Goal: Task Accomplishment & Management: Complete application form

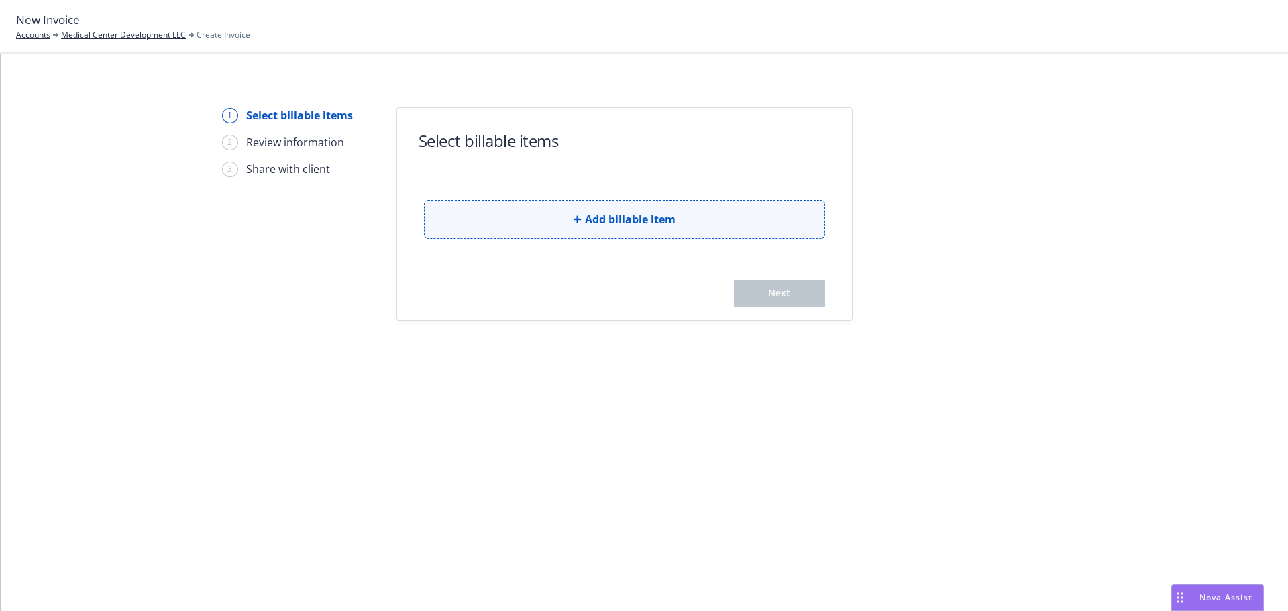
click at [574, 229] on button "Add billable item" at bounding box center [624, 219] width 401 height 39
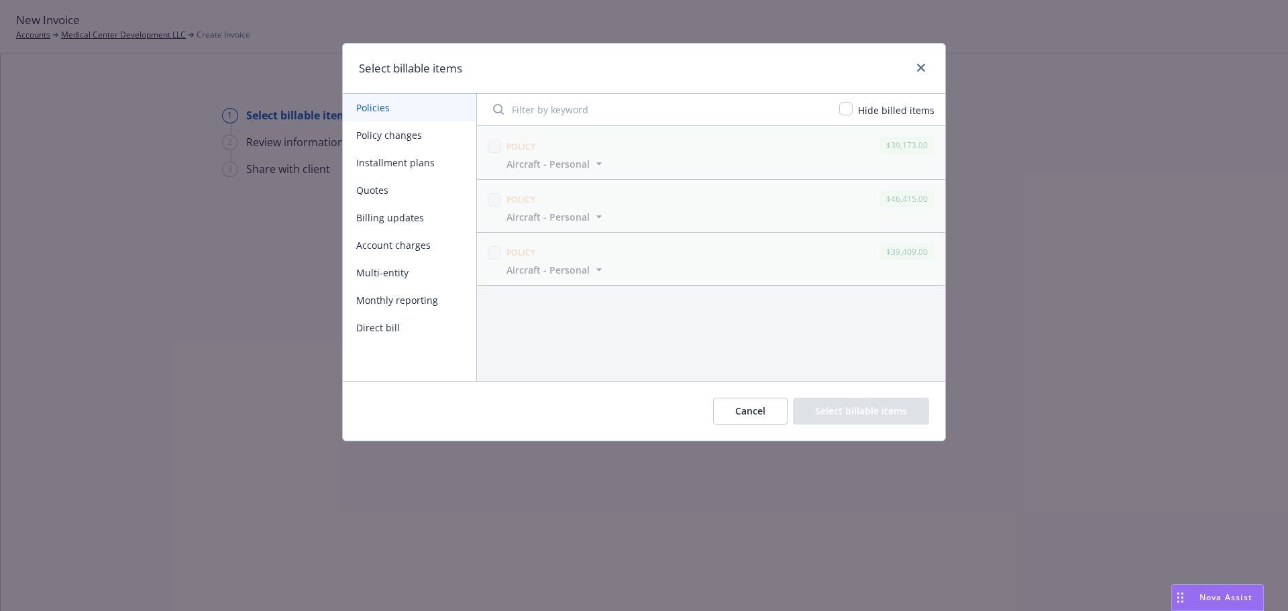
click at [407, 140] on button "Policy changes" at bounding box center [410, 135] width 134 height 28
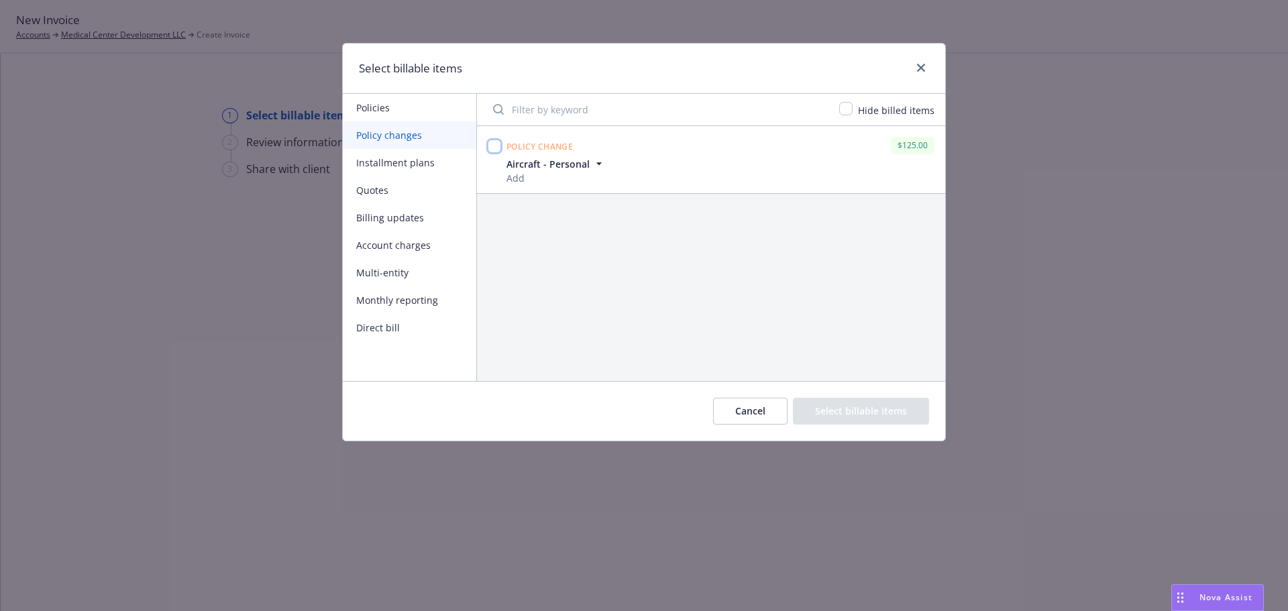
click at [491, 145] on input "checkbox" at bounding box center [494, 146] width 13 height 13
checkbox input "true"
click at [925, 406] on button "Select billable items" at bounding box center [861, 411] width 136 height 27
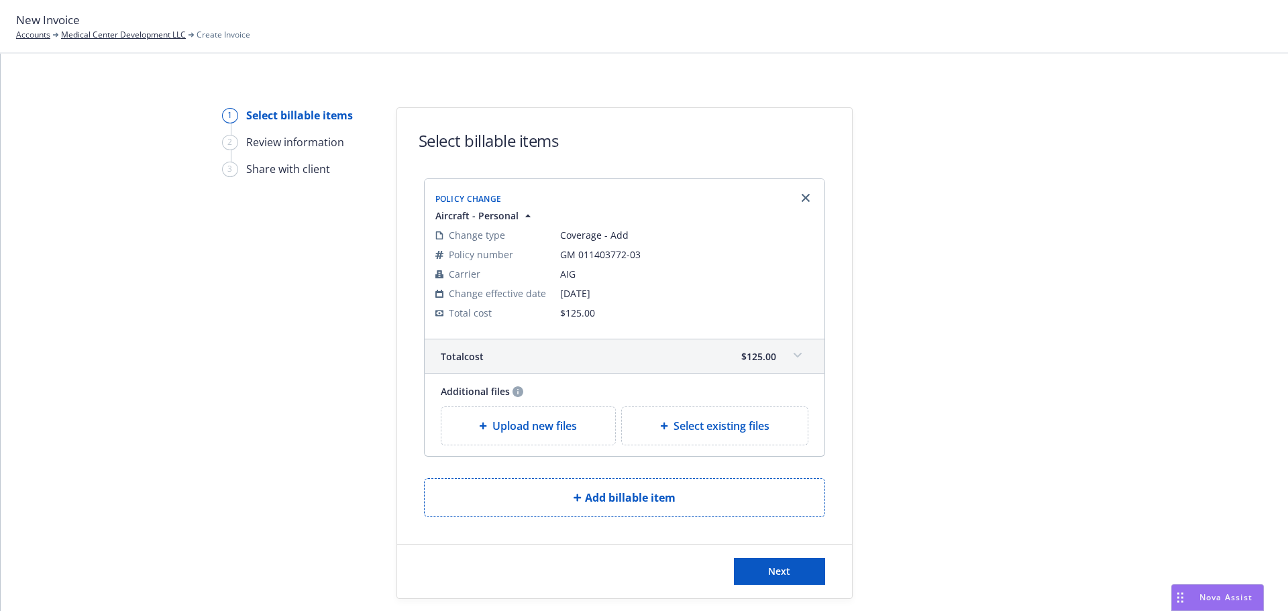
click at [782, 585] on div "Next" at bounding box center [624, 572] width 455 height 54
click at [780, 574] on span "Next" at bounding box center [779, 571] width 22 height 13
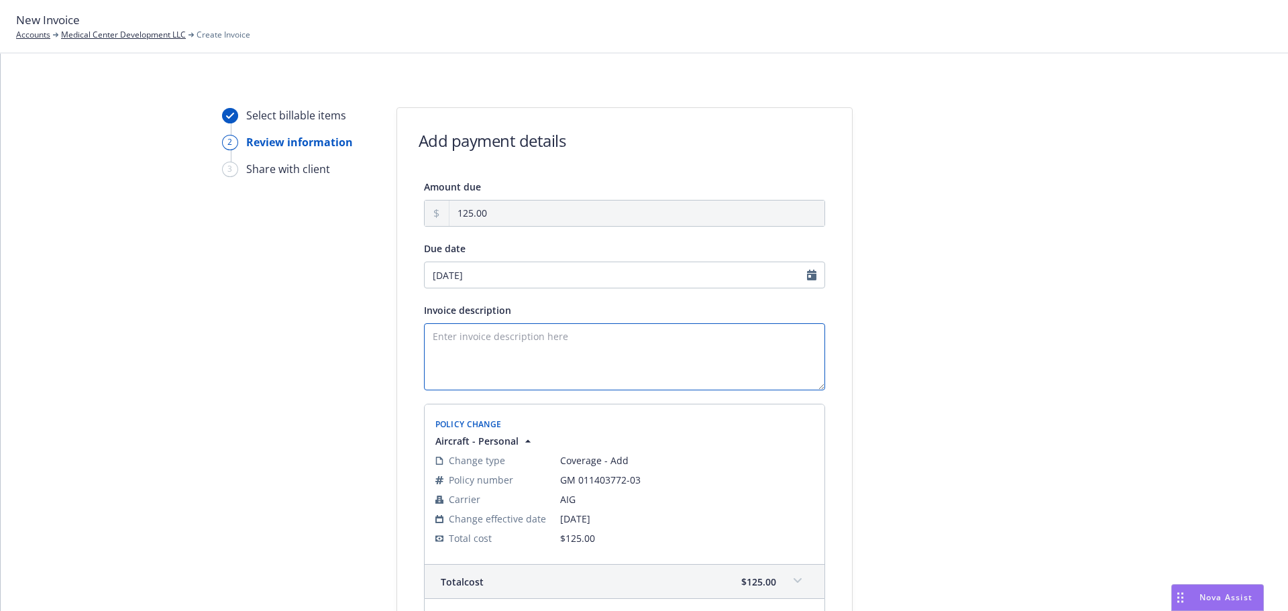
click at [606, 344] on textarea "Invoice description" at bounding box center [624, 356] width 401 height 67
paste textarea "25/26 AC AIG Mexican Cert Invoice"
drag, startPoint x: 591, startPoint y: 333, endPoint x: 576, endPoint y: 334, distance: 14.8
click at [578, 334] on textarea "25/26 AC AIG Mexican Cert Invoice" at bounding box center [624, 356] width 401 height 67
click at [560, 337] on textarea "25/26 AC AIG Mexican Cert Invoice" at bounding box center [624, 356] width 401 height 67
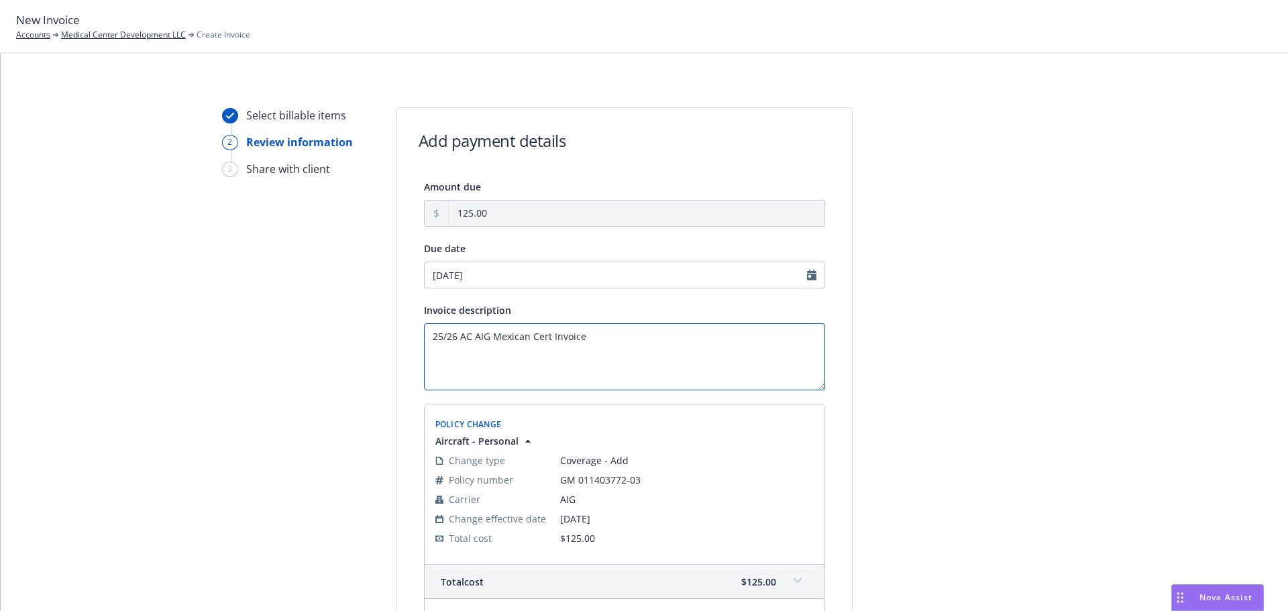
click at [560, 337] on textarea "25/26 AC AIG Mexican Cert Invoice" at bounding box center [624, 356] width 401 height 67
type textarea "25/26 AC AIG Mexican Cert"
click at [850, 423] on div "Select billable items 2 Review information 3 Share with client Add payment deta…" at bounding box center [644, 435] width 1255 height 657
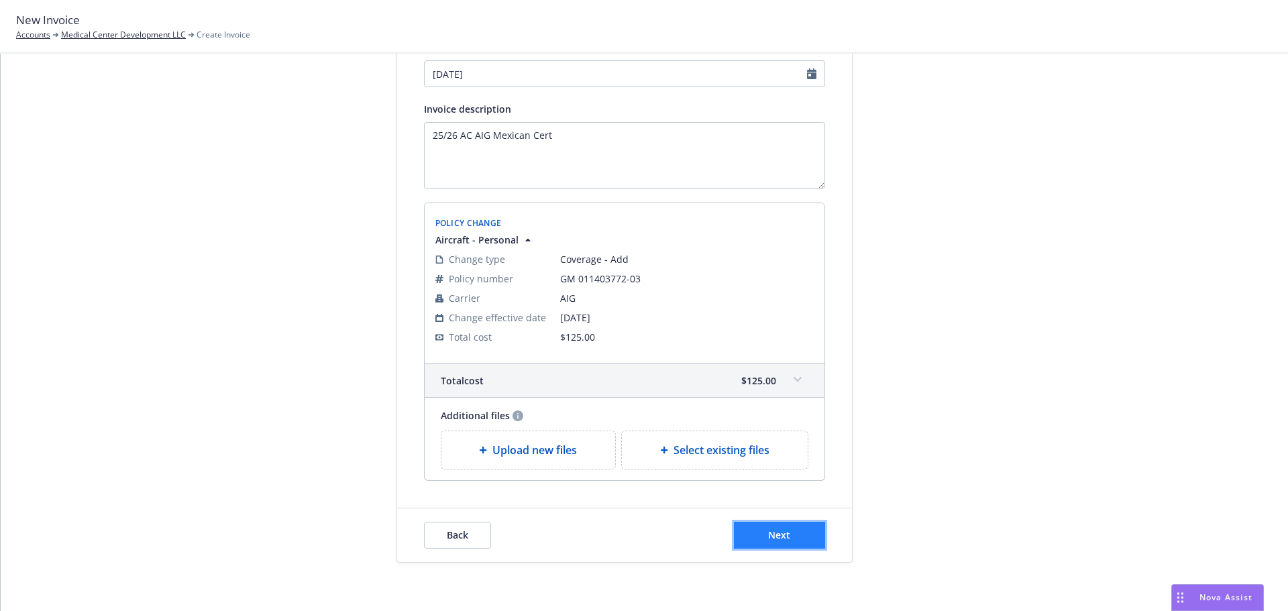
click at [786, 523] on button "Next" at bounding box center [779, 535] width 91 height 27
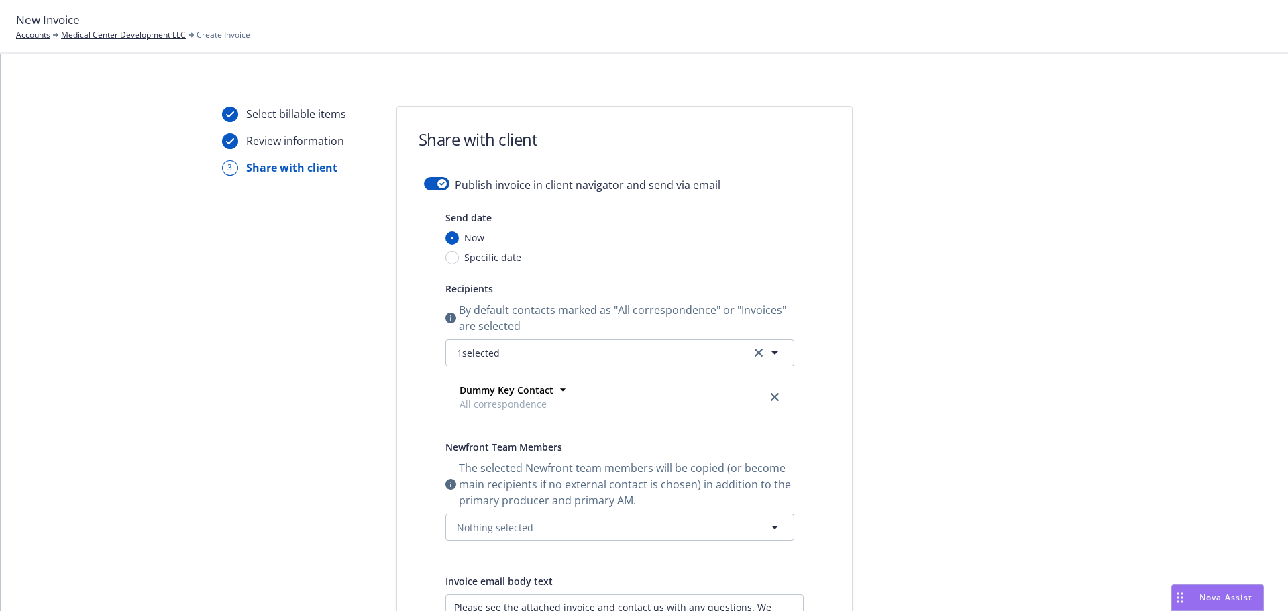
scroll to position [0, 0]
click at [437, 187] on div "button" at bounding box center [441, 184] width 9 height 9
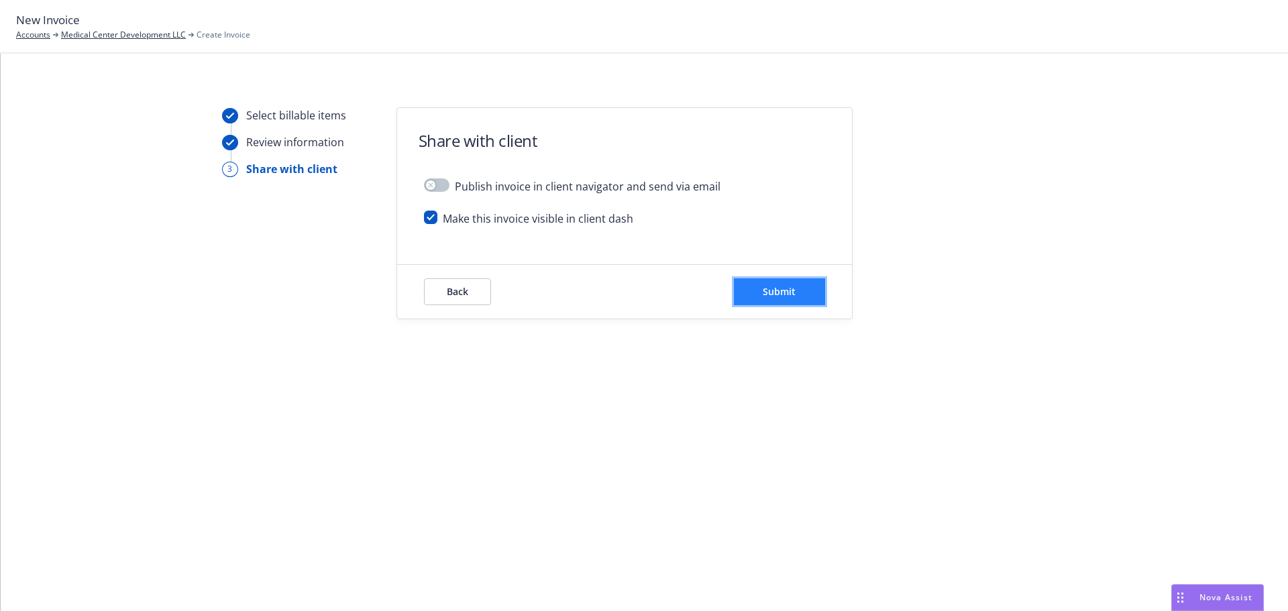
click at [756, 281] on button "Submit" at bounding box center [779, 291] width 91 height 27
